Goal: Task Accomplishment & Management: Complete application form

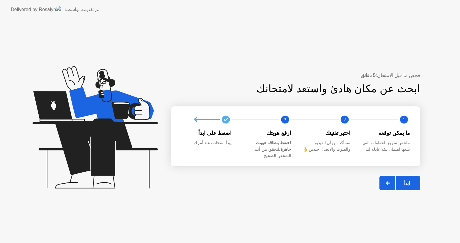
click at [387, 176] on div at bounding box center [388, 183] width 14 height 14
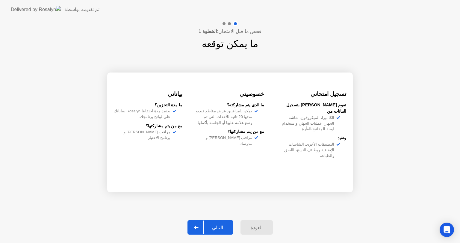
click at [212, 226] on div "التالي" at bounding box center [217, 227] width 28 height 6
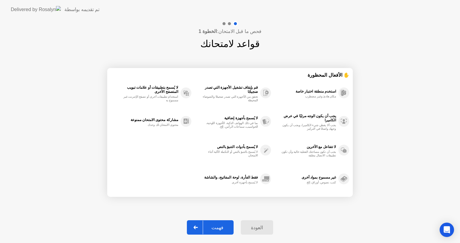
click at [247, 226] on div "العودة" at bounding box center [256, 227] width 29 height 6
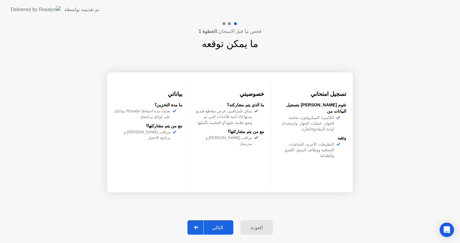
click at [215, 230] on div "التالي" at bounding box center [217, 227] width 28 height 6
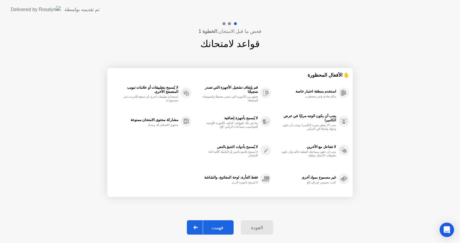
click at [218, 224] on div "فهمت" at bounding box center [217, 227] width 29 height 6
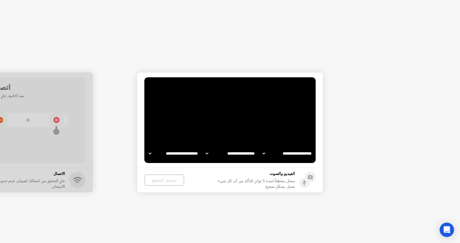
select select "**********"
select select "*******"
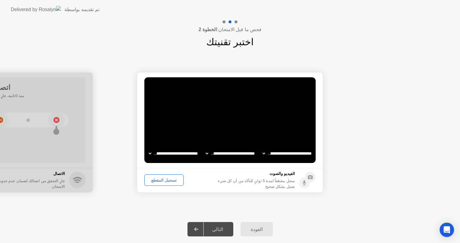
click at [168, 177] on div "تسجيل المقطع" at bounding box center [163, 179] width 35 height 5
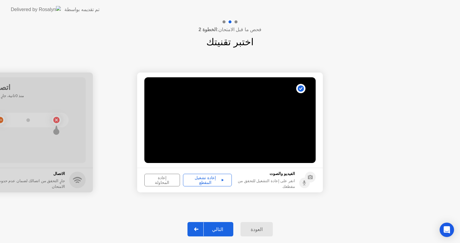
click at [215, 224] on button "التالي" at bounding box center [210, 229] width 46 height 14
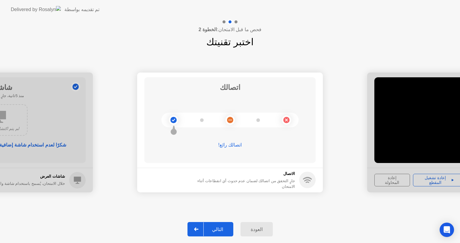
click at [213, 225] on button "التالي" at bounding box center [210, 229] width 46 height 14
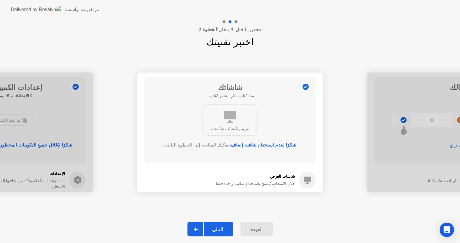
click at [211, 226] on div "التالي" at bounding box center [217, 229] width 28 height 6
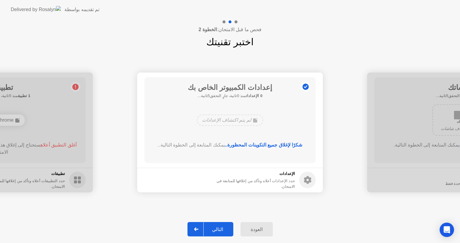
click at [211, 226] on div "التالي" at bounding box center [217, 229] width 28 height 6
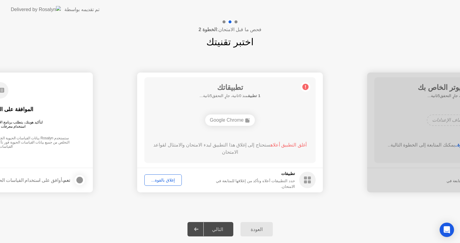
click at [165, 177] on div "إغلاق بالقوة..." at bounding box center [162, 179] width 33 height 5
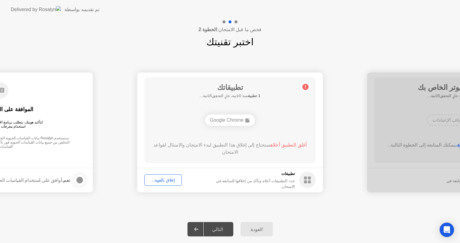
click at [170, 181] on div "إغلاق بالقوة..." at bounding box center [162, 179] width 33 height 5
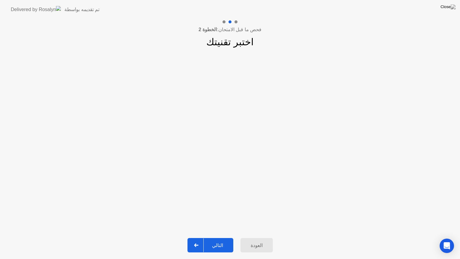
click at [218, 242] on div "التالي" at bounding box center [217, 245] width 28 height 6
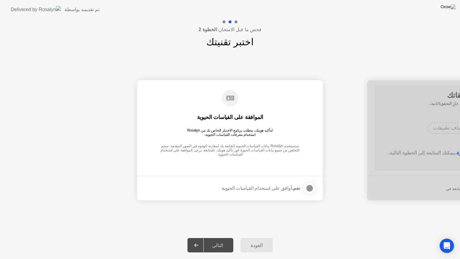
click at [313, 189] on div at bounding box center [309, 187] width 7 height 7
click at [218, 242] on div "التالي" at bounding box center [217, 245] width 28 height 6
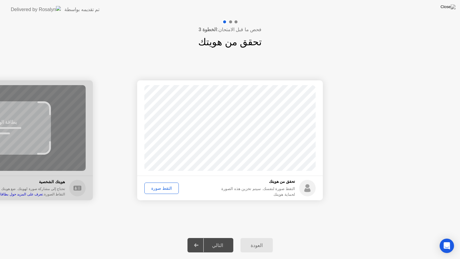
click at [157, 188] on div "التقط صورة" at bounding box center [161, 188] width 30 height 5
click at [218, 241] on button "التالي" at bounding box center [210, 245] width 46 height 14
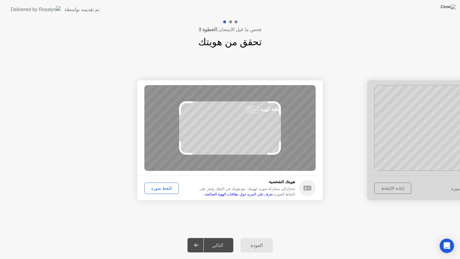
click at [156, 184] on button "التقط صورة" at bounding box center [161, 187] width 34 height 11
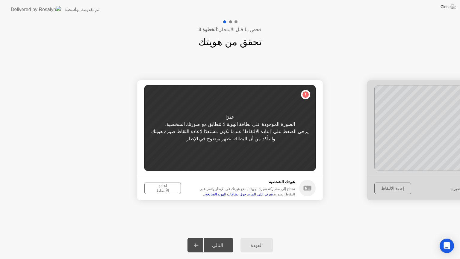
click at [160, 186] on div "إعادة الالتقاط" at bounding box center [162, 188] width 32 height 10
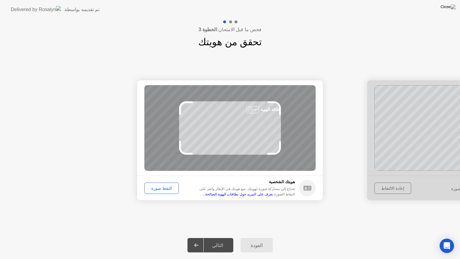
click at [160, 186] on div "التقط صورة" at bounding box center [161, 188] width 30 height 5
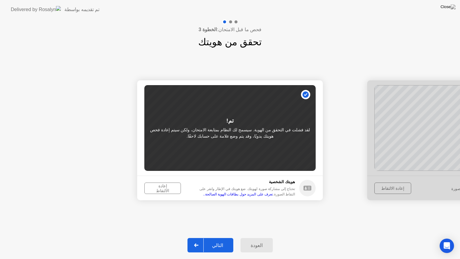
click at [221, 242] on button "التالي" at bounding box center [210, 245] width 46 height 14
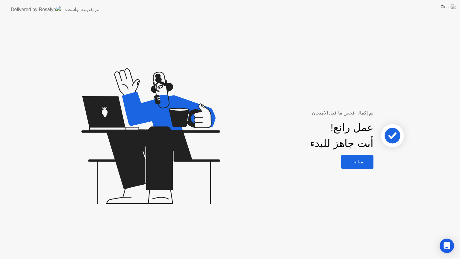
click at [353, 164] on div "متابعة" at bounding box center [357, 162] width 29 height 6
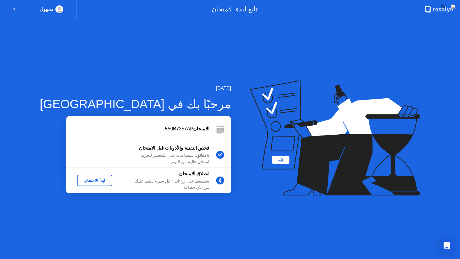
click at [79, 178] on div "ابدأ الامتحان" at bounding box center [94, 180] width 31 height 5
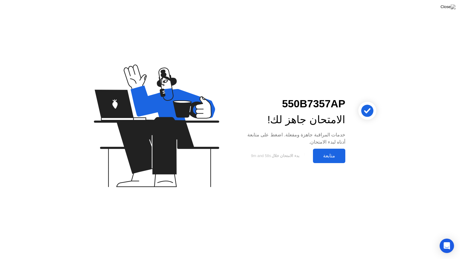
click at [331, 156] on div "متابعة" at bounding box center [329, 156] width 29 height 6
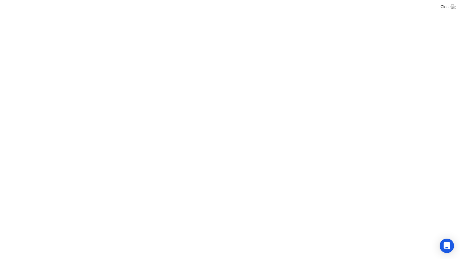
click div "تنبيه! قام المراقب بمراجعة حدث تم وضع علامة عليه في جلستك ويريد إبلاغك بالآتي: …"
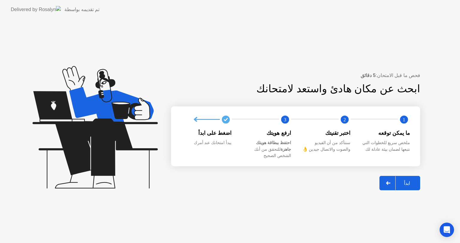
click at [400, 176] on button "ابدأ" at bounding box center [399, 183] width 41 height 14
